Goal: Find specific page/section: Find specific page/section

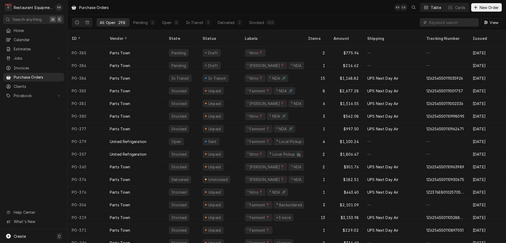
scroll to position [10, 0]
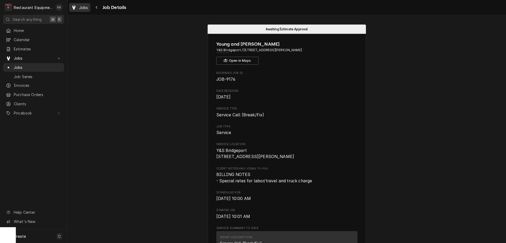
scroll to position [574, 0]
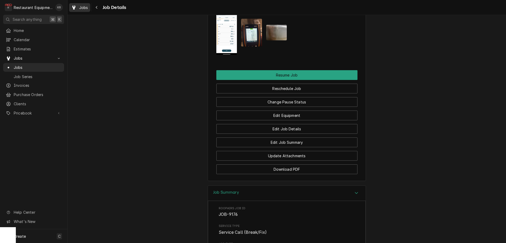
click at [87, 10] on span "Jobs" at bounding box center [83, 8] width 9 height 6
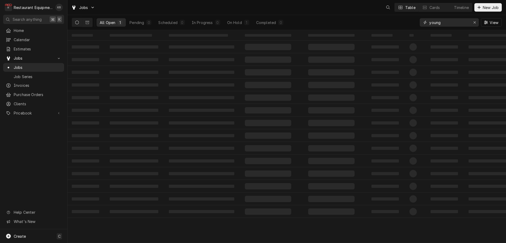
drag, startPoint x: 453, startPoint y: 25, endPoint x: 405, endPoint y: 23, distance: 47.8
click at [430, 23] on input "young" at bounding box center [450, 22] width 40 height 8
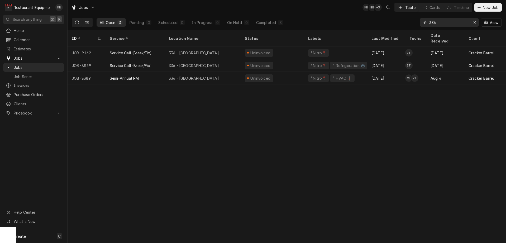
type input "336"
click at [86, 23] on icon "Dynamic Content Wrapper" at bounding box center [88, 22] width 4 height 3
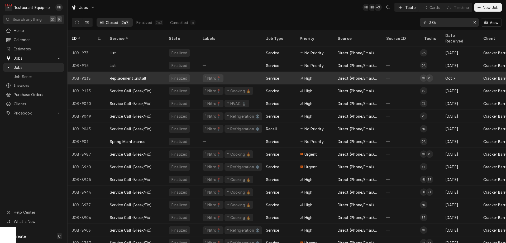
click at [151, 72] on div "Replacement Install" at bounding box center [135, 78] width 59 height 13
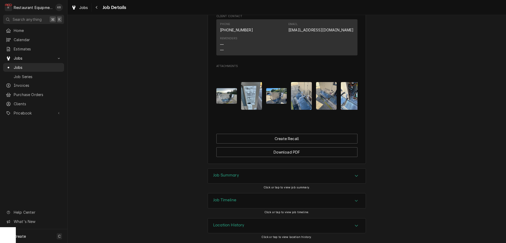
scroll to position [461, 0]
click at [252, 103] on img "Attachments" at bounding box center [251, 96] width 21 height 28
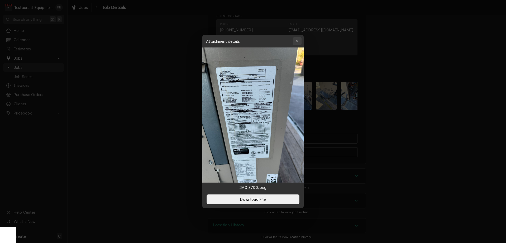
click at [299, 41] on icon "button" at bounding box center [297, 41] width 3 height 4
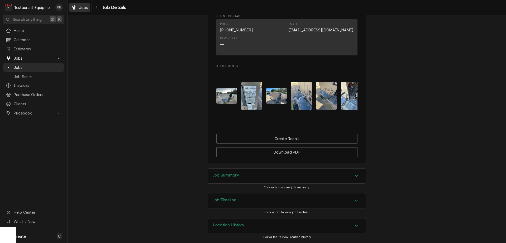
click at [85, 7] on span "Jobs" at bounding box center [83, 8] width 9 height 6
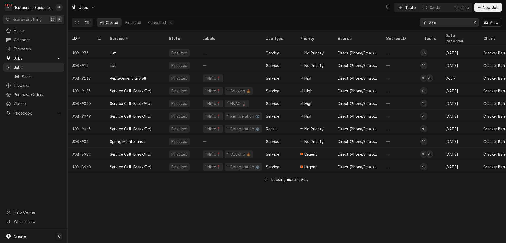
drag, startPoint x: 449, startPoint y: 21, endPoint x: 414, endPoint y: 20, distance: 35.1
click at [430, 20] on input "336" at bounding box center [450, 22] width 40 height 8
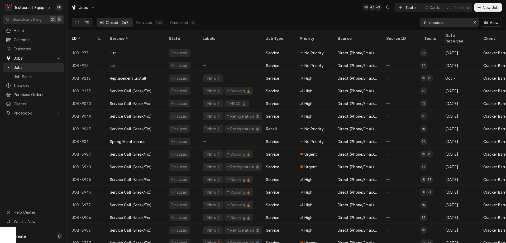
type input "cheddar"
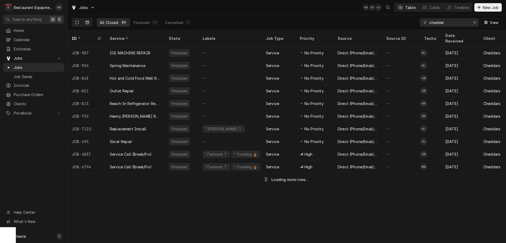
click at [75, 22] on button "Dynamic Content Wrapper" at bounding box center [77, 22] width 10 height 8
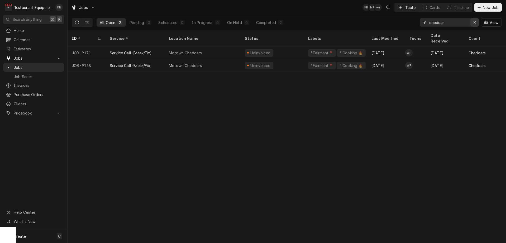
click at [476, 23] on icon "Erase input" at bounding box center [475, 23] width 3 height 4
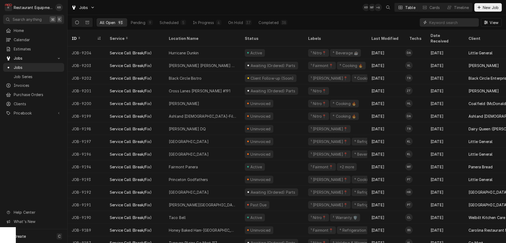
click at [448, 21] on input "Dynamic Content Wrapper" at bounding box center [453, 22] width 47 height 8
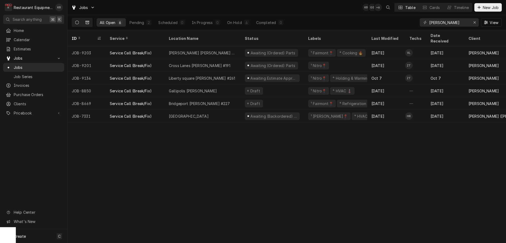
click at [85, 25] on button "Dynamic Content Wrapper" at bounding box center [87, 22] width 10 height 8
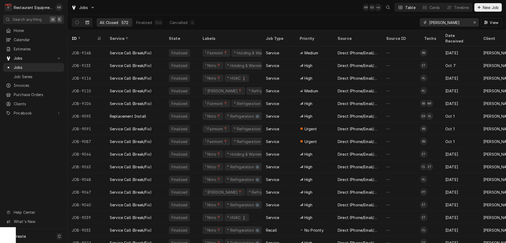
click at [453, 24] on input "bob" at bounding box center [450, 22] width 40 height 8
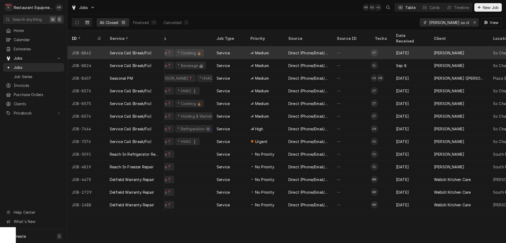
scroll to position [0, 45]
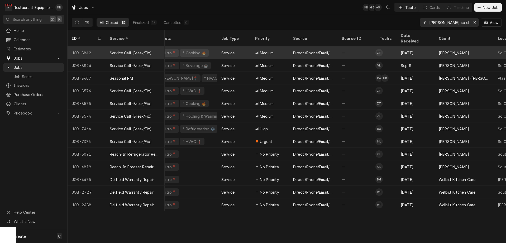
type input "bob so ch"
click at [197, 50] on div "⁴ Cooking 🔥" at bounding box center [194, 53] width 25 height 6
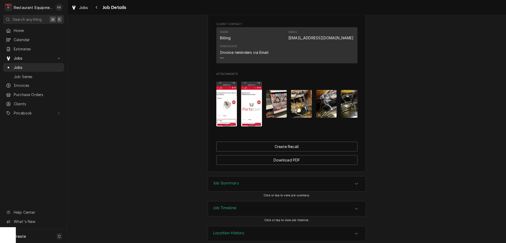
scroll to position [470, 0]
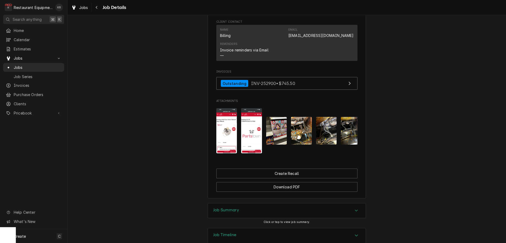
drag, startPoint x: 229, startPoint y: 204, endPoint x: 204, endPoint y: 191, distance: 28.1
click at [229, 208] on h3 "Job Summary" at bounding box center [226, 210] width 26 height 5
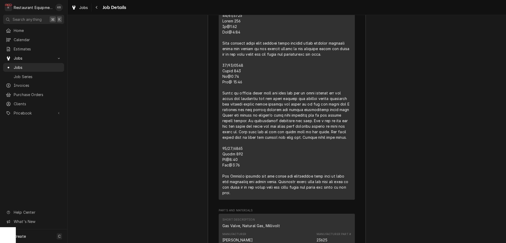
scroll to position [810, 0]
click at [99, 8] on div "Navigate back" at bounding box center [96, 7] width 5 height 5
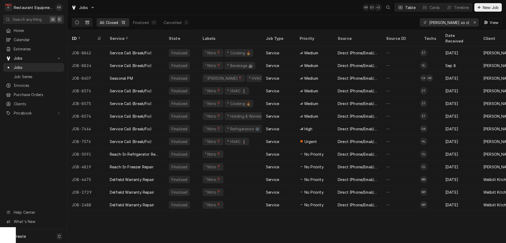
click at [75, 22] on icon "Dynamic Content Wrapper" at bounding box center [77, 23] width 4 height 4
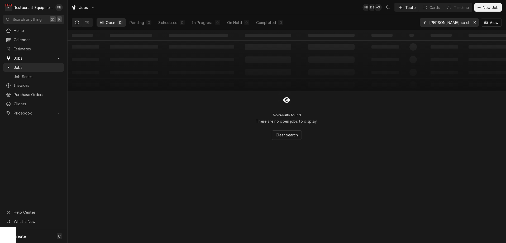
click at [448, 21] on input "bob so ch" at bounding box center [450, 22] width 40 height 8
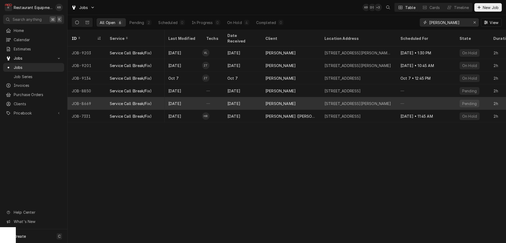
scroll to position [0, 211]
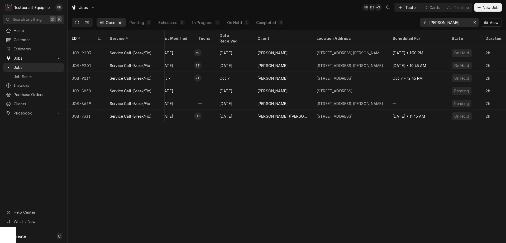
click at [91, 20] on button "Dynamic Content Wrapper" at bounding box center [87, 22] width 10 height 8
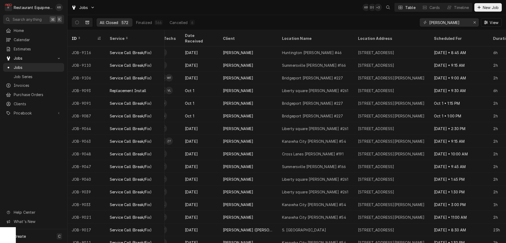
scroll to position [16, 261]
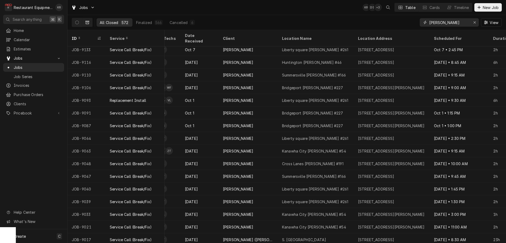
click at [450, 21] on input "bob" at bounding box center [450, 22] width 40 height 8
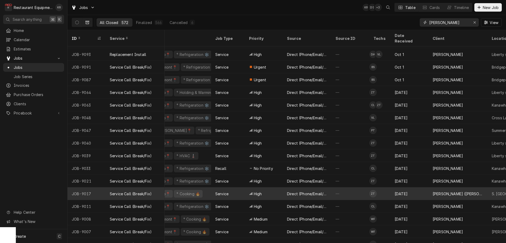
scroll to position [62, 0]
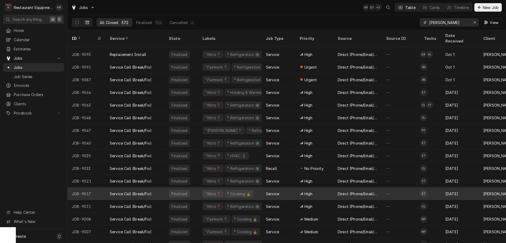
type input "bob"
click at [247, 187] on div "¹ Nitro📍 ⁴ Cooking 🔥" at bounding box center [227, 193] width 63 height 13
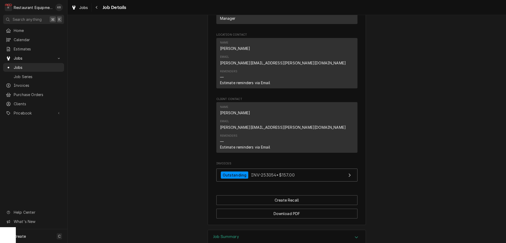
scroll to position [467, 0]
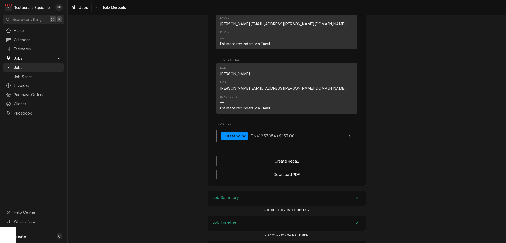
click at [222, 191] on div "Job Summary" at bounding box center [287, 198] width 158 height 15
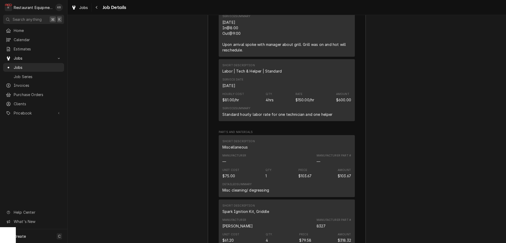
scroll to position [999, 0]
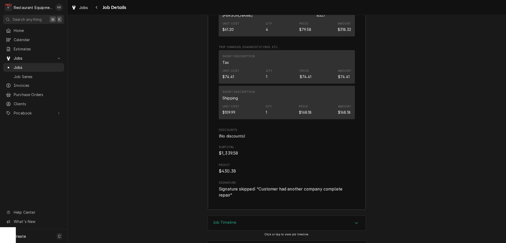
click at [240, 216] on div "Job Timeline" at bounding box center [287, 223] width 158 height 15
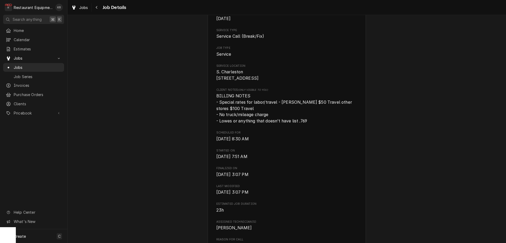
scroll to position [108, 0]
